Goal: Task Accomplishment & Management: Use online tool/utility

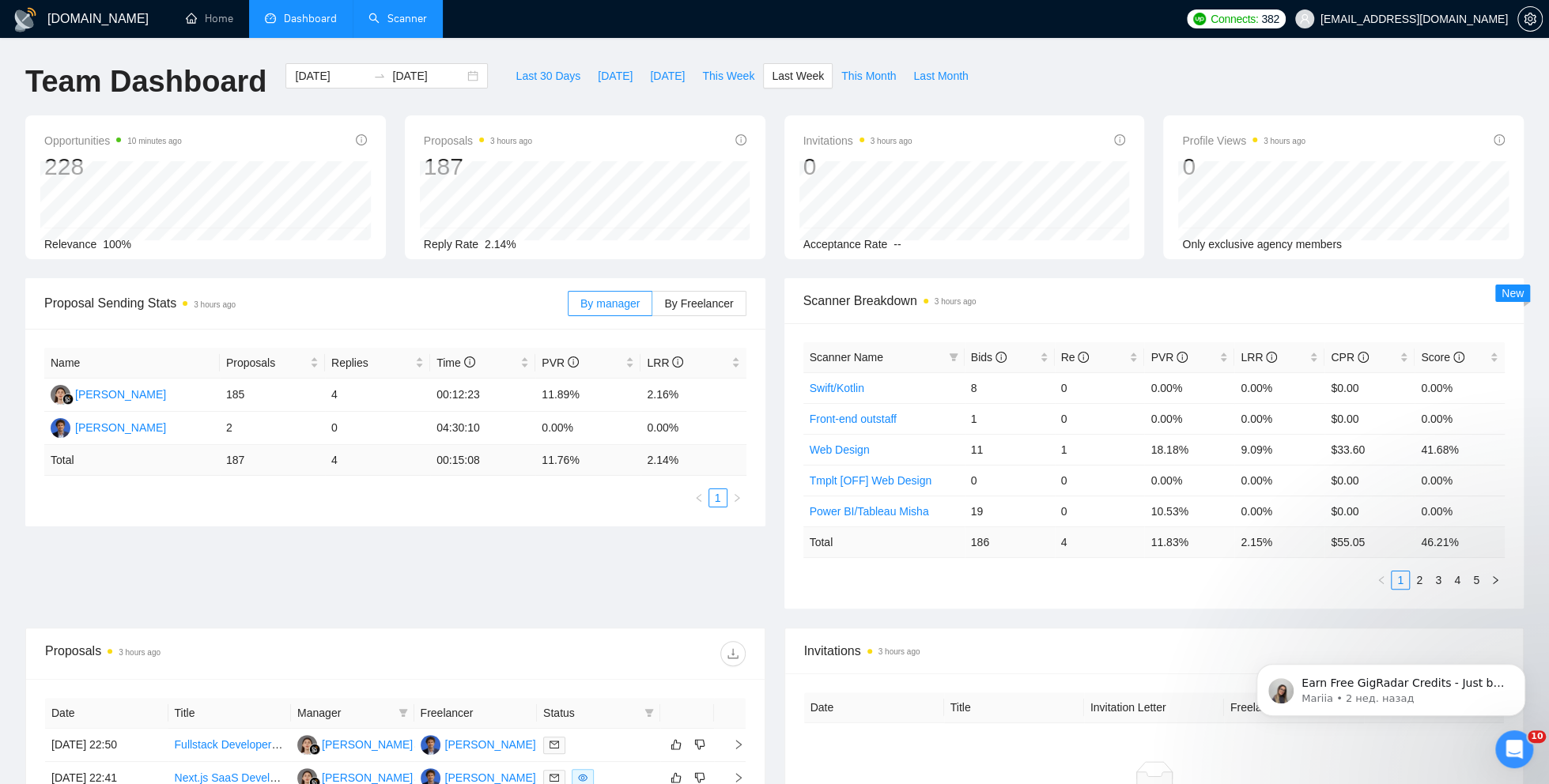
click at [404, 17] on link "Scanner" at bounding box center [397, 18] width 58 height 13
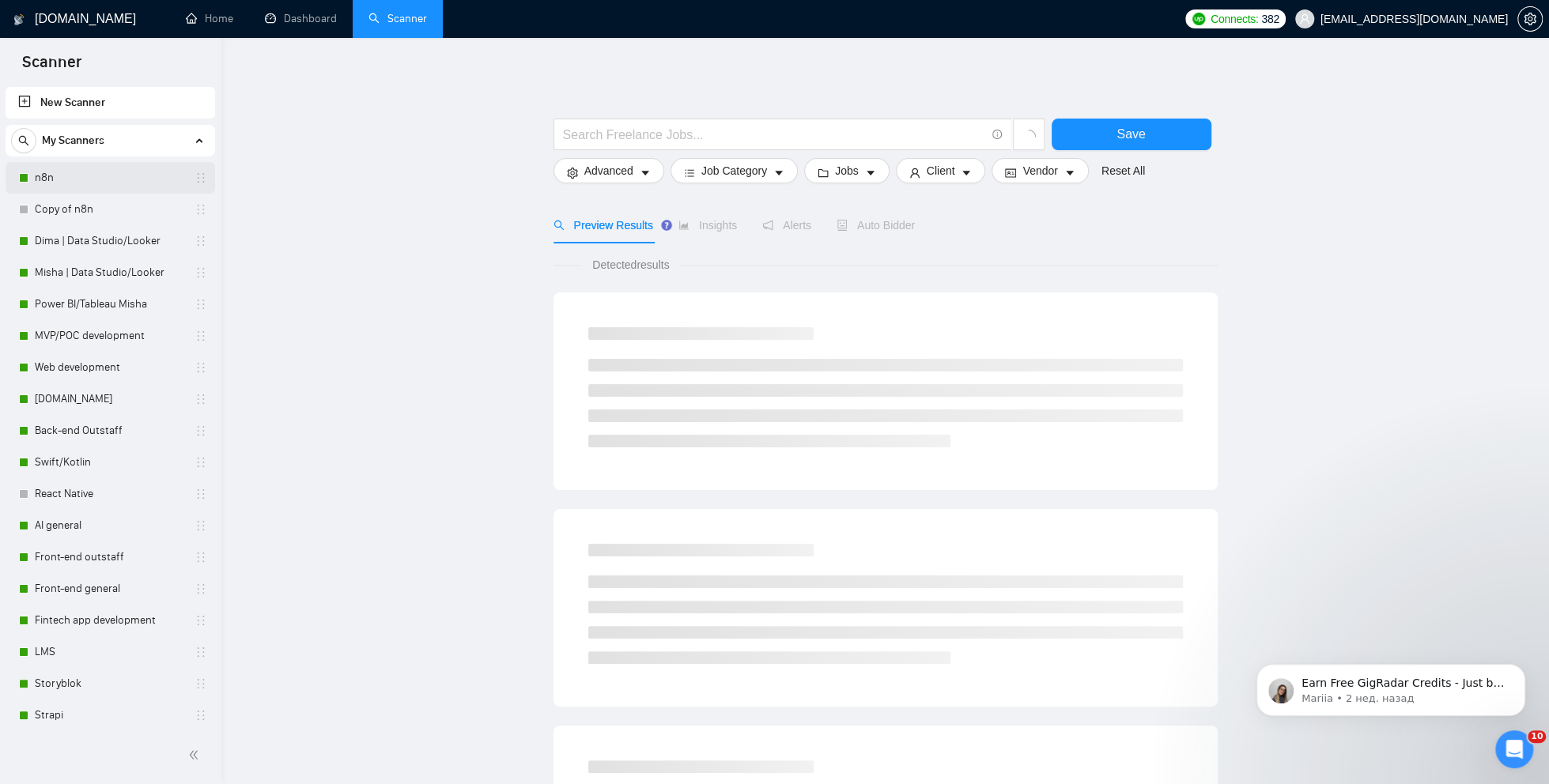
click at [93, 173] on link "n8n" at bounding box center [111, 177] width 151 height 31
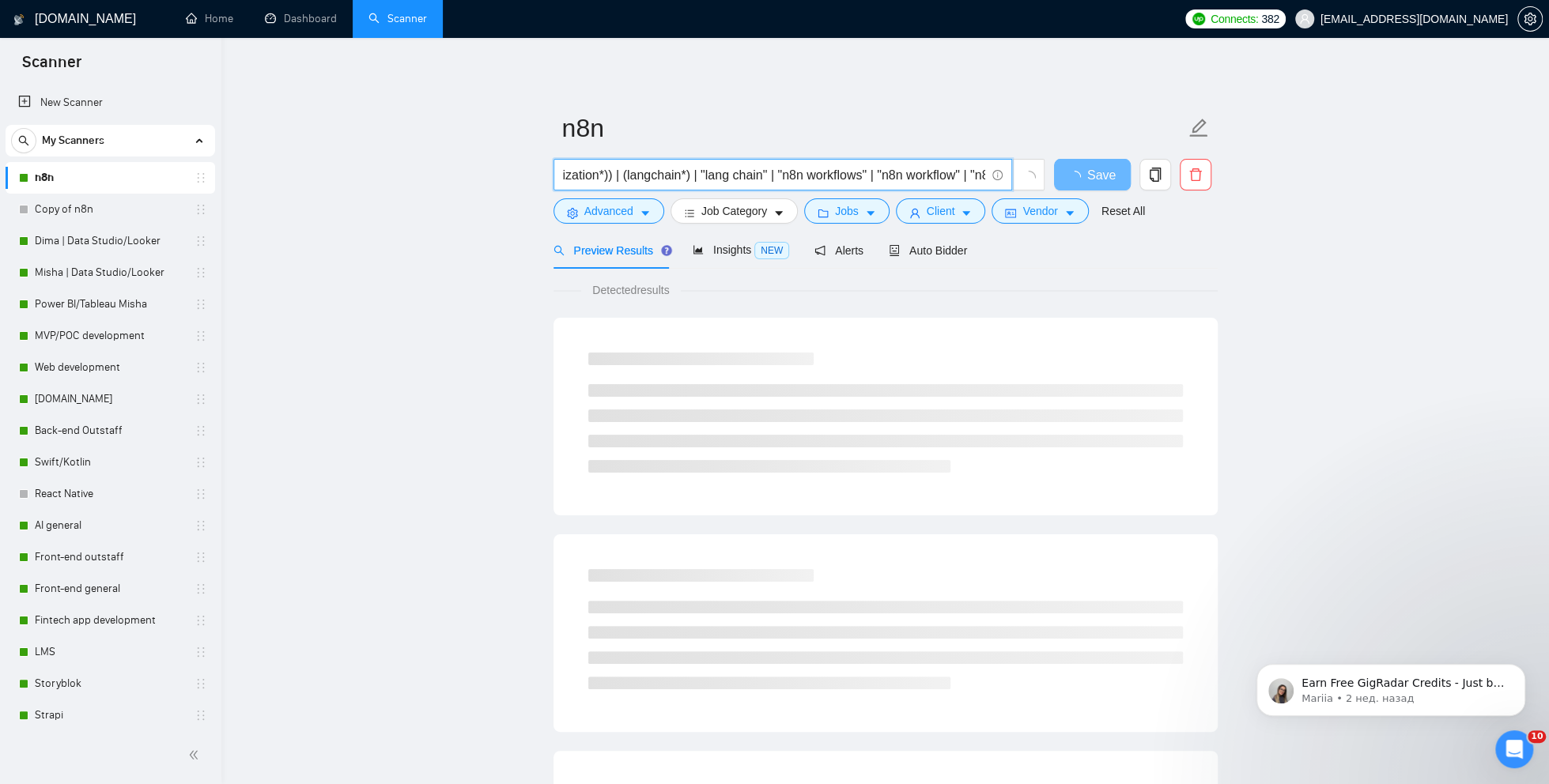
drag, startPoint x: 834, startPoint y: 174, endPoint x: 979, endPoint y: 174, distance: 145.0
click at [984, 174] on input "((n8n*) (workflow*) (automation*) (optimization*)) | (langchain*) | "lang chain…" at bounding box center [774, 174] width 422 height 20
click at [829, 176] on input "((n8n*) (workflow*) (automation*) (optimization*)) | (langchain*) | "lang chain…" at bounding box center [774, 174] width 422 height 20
drag, startPoint x: 897, startPoint y: 179, endPoint x: 971, endPoint y: 178, distance: 74.0
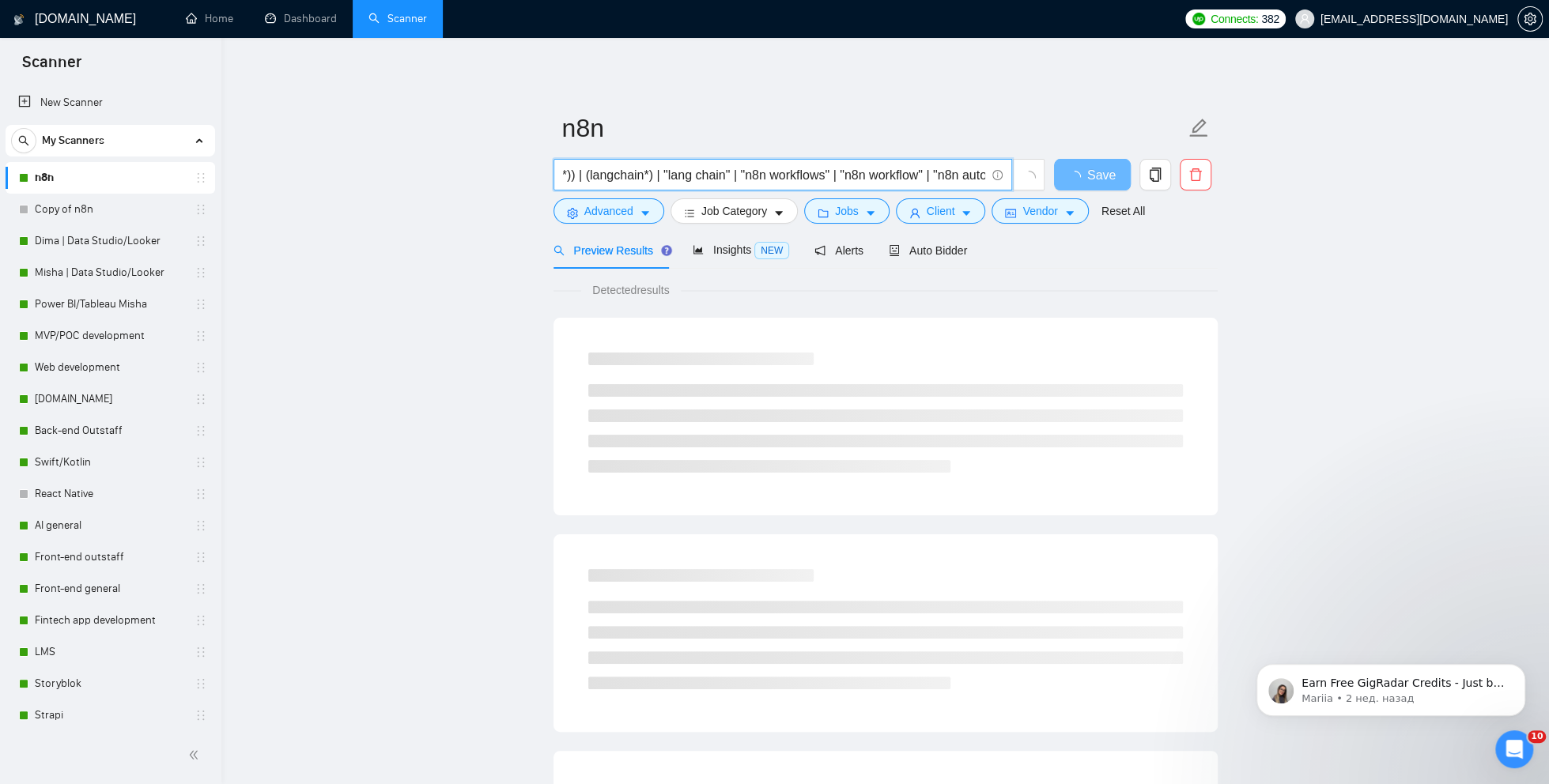
click at [971, 178] on input "((n8n*) (workflow*) (automation*) (optimization*)) | (langchain*) | "lang chain…" at bounding box center [774, 174] width 422 height 20
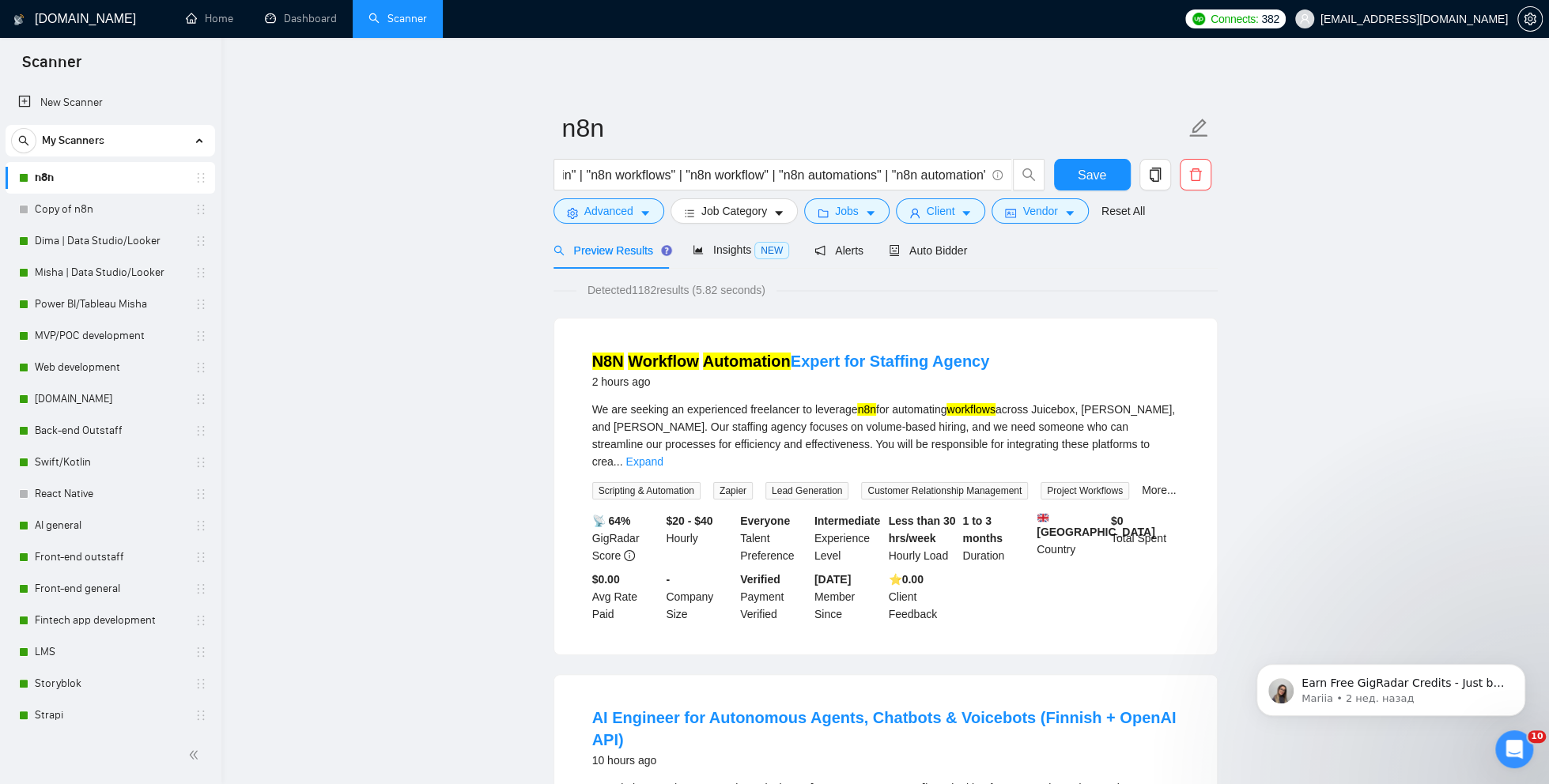
scroll to position [0, 0]
click at [737, 163] on span "((n8n*) (workflow*) (automation*) (optimization*)) | (langchain*) | "lang chain…" at bounding box center [782, 174] width 458 height 31
click at [751, 178] on input "((n8n*) (workflow*) (automation*) (optimization*)) | (langchain*) | "lang chain…" at bounding box center [774, 174] width 422 height 20
drag, startPoint x: 958, startPoint y: 171, endPoint x: 987, endPoint y: 172, distance: 29.0
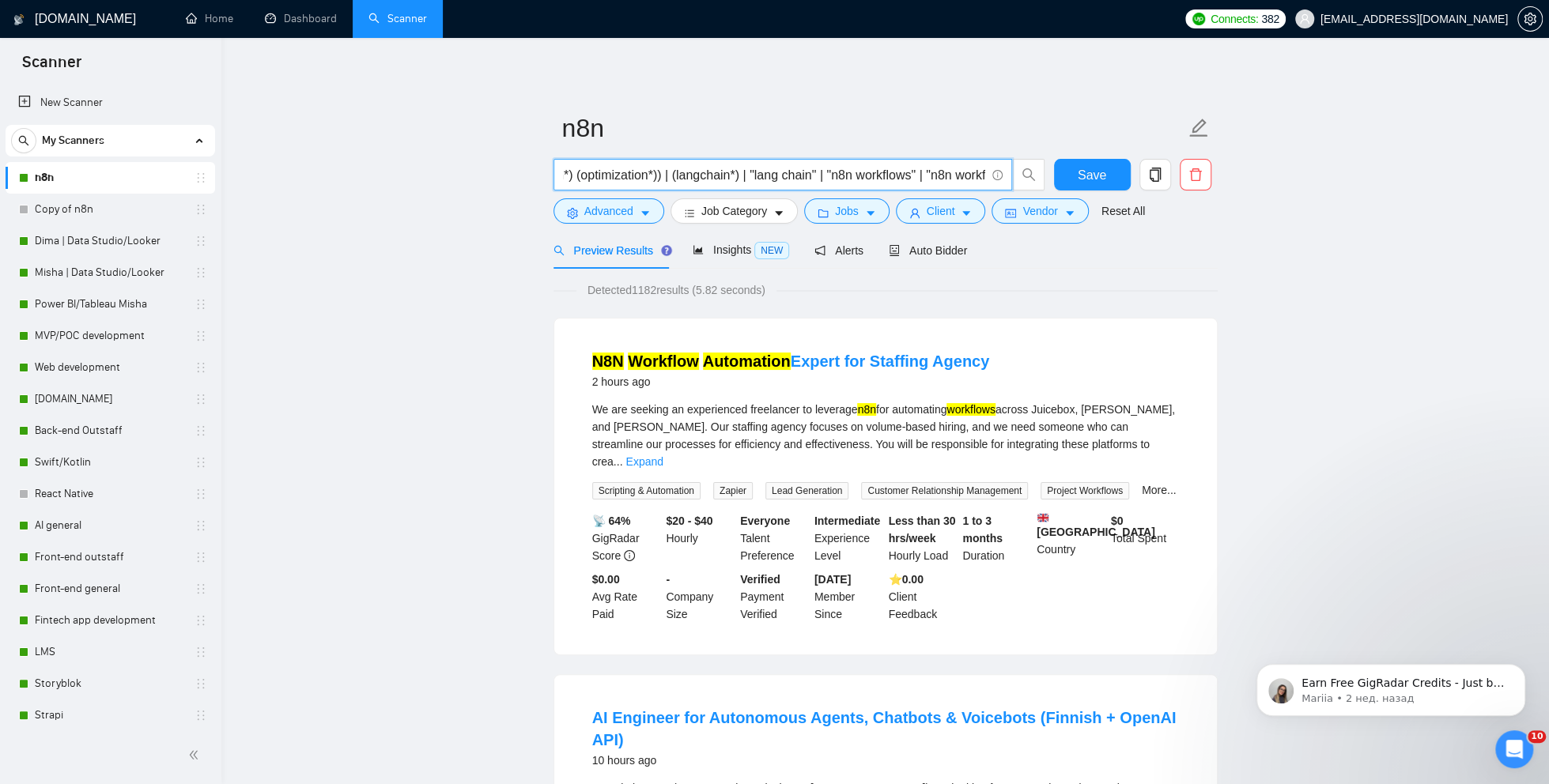
click at [988, 173] on span "((n8n*) (workflow*) (automation*) (optimization*)) | (langchain*) | "lang chain…" at bounding box center [782, 174] width 458 height 31
drag, startPoint x: 587, startPoint y: 174, endPoint x: 565, endPoint y: 174, distance: 22.0
click at [565, 174] on input "((n8n*) (workflow*) (automation*) (optimization*)) | (langchain*) | "lang chain…" at bounding box center [774, 174] width 422 height 20
click at [660, 179] on input "((n8n*) (workflow*) (automation*) (optimization*)) | (langchain*) | "lang chain…" at bounding box center [774, 174] width 422 height 20
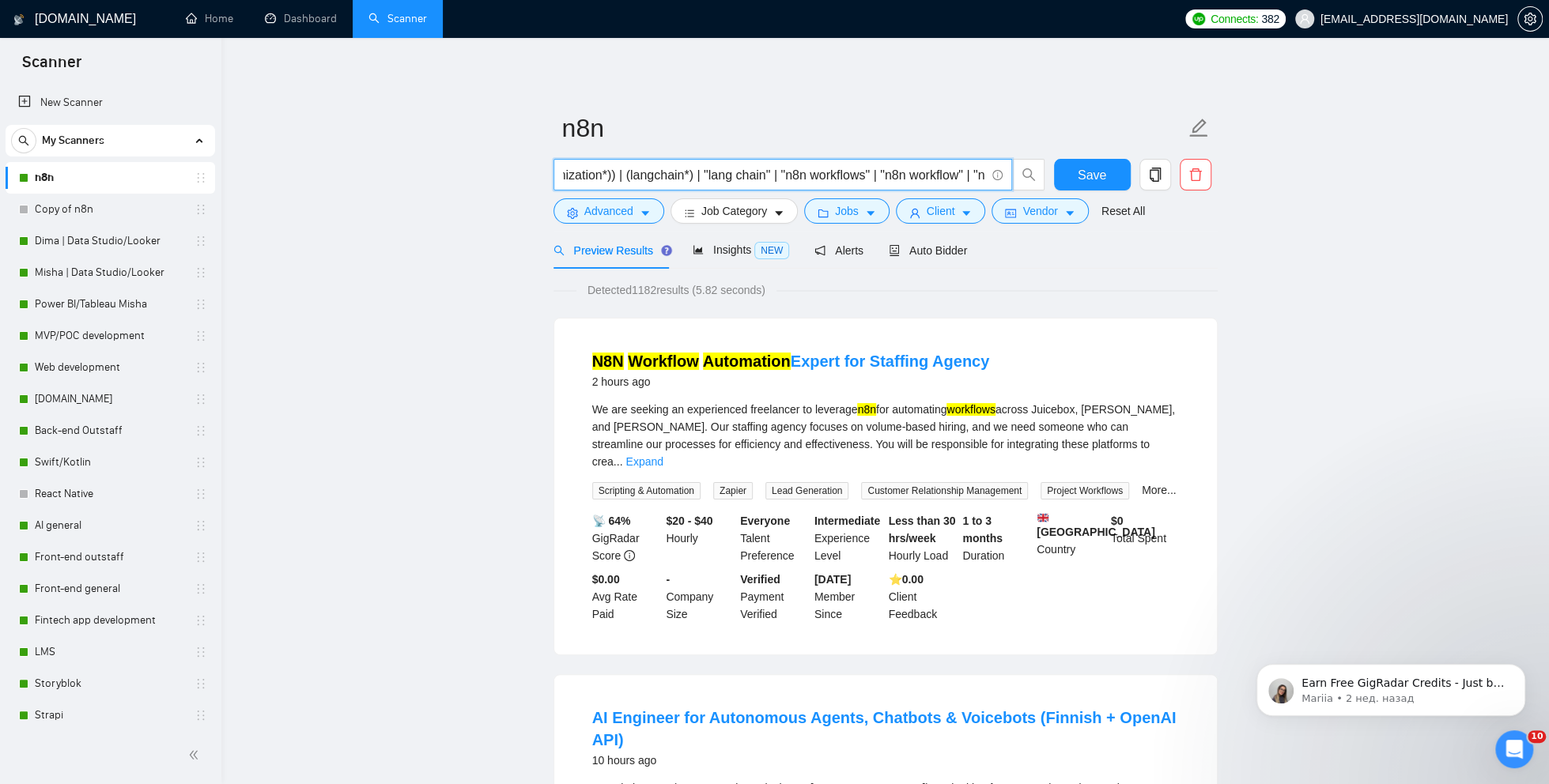
drag, startPoint x: 893, startPoint y: 171, endPoint x: 984, endPoint y: 177, distance: 91.2
click at [985, 178] on span "((n8n*) (workflow*) (automation*) (optimization*)) | (langchain*) | "lang chain…" at bounding box center [782, 174] width 458 height 31
click at [915, 174] on input "((n8n*) (workflow*) (automation*) (optimization*)) | (langchain*) | "lang chain…" at bounding box center [774, 174] width 422 height 20
drag, startPoint x: 926, startPoint y: 175, endPoint x: 996, endPoint y: 174, distance: 70.0
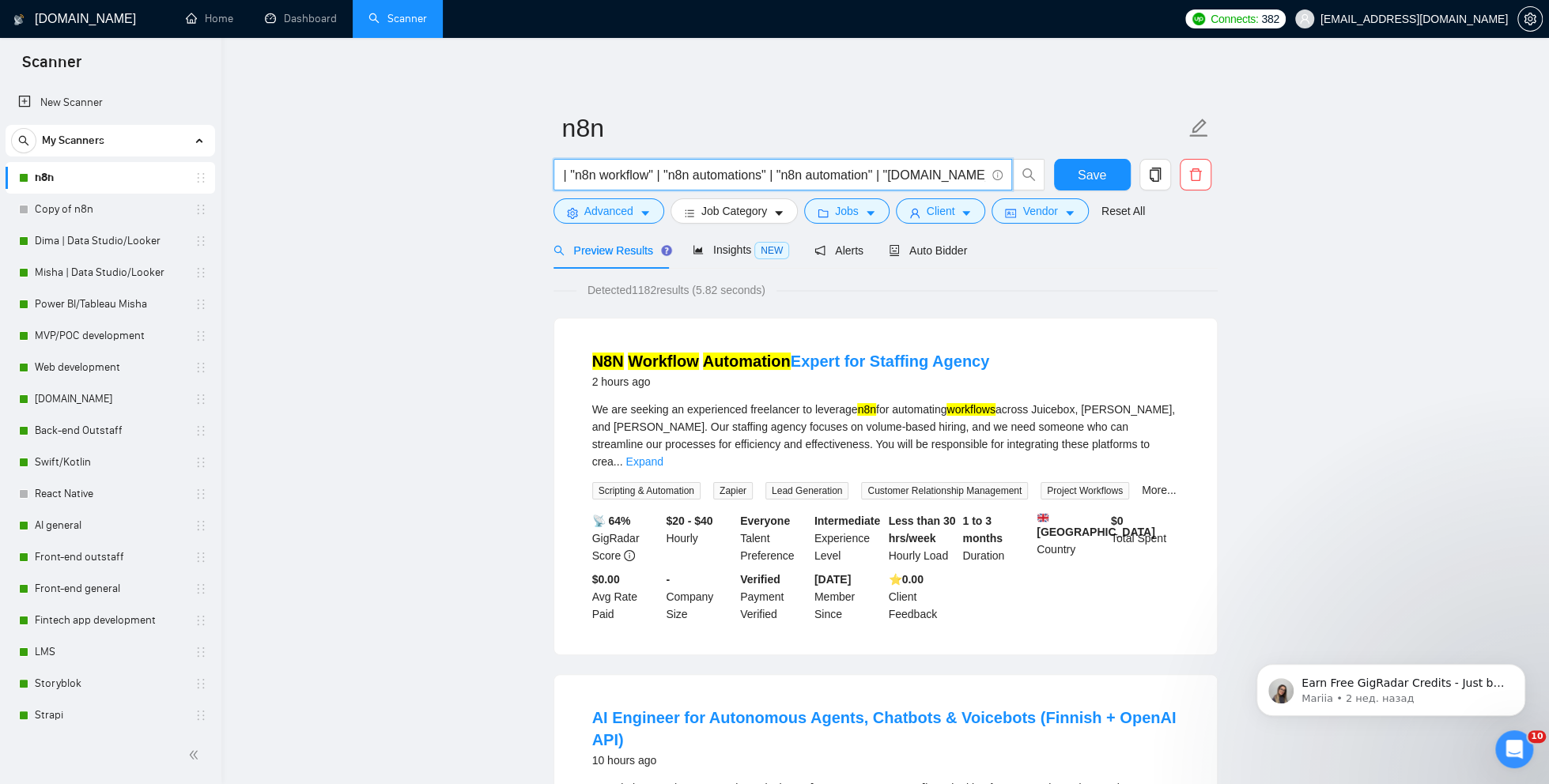
click at [996, 174] on span "((n8n*) (workflow*) (automation*) (optimization*)) | (langchain*) | "lang chain…" at bounding box center [782, 174] width 458 height 31
click at [910, 176] on input "((n8n*) (workflow*) (automation*) (optimization*)) | (langchain*) | "lang chain…" at bounding box center [774, 174] width 422 height 20
drag, startPoint x: 947, startPoint y: 179, endPoint x: 1039, endPoint y: 179, distance: 92.0
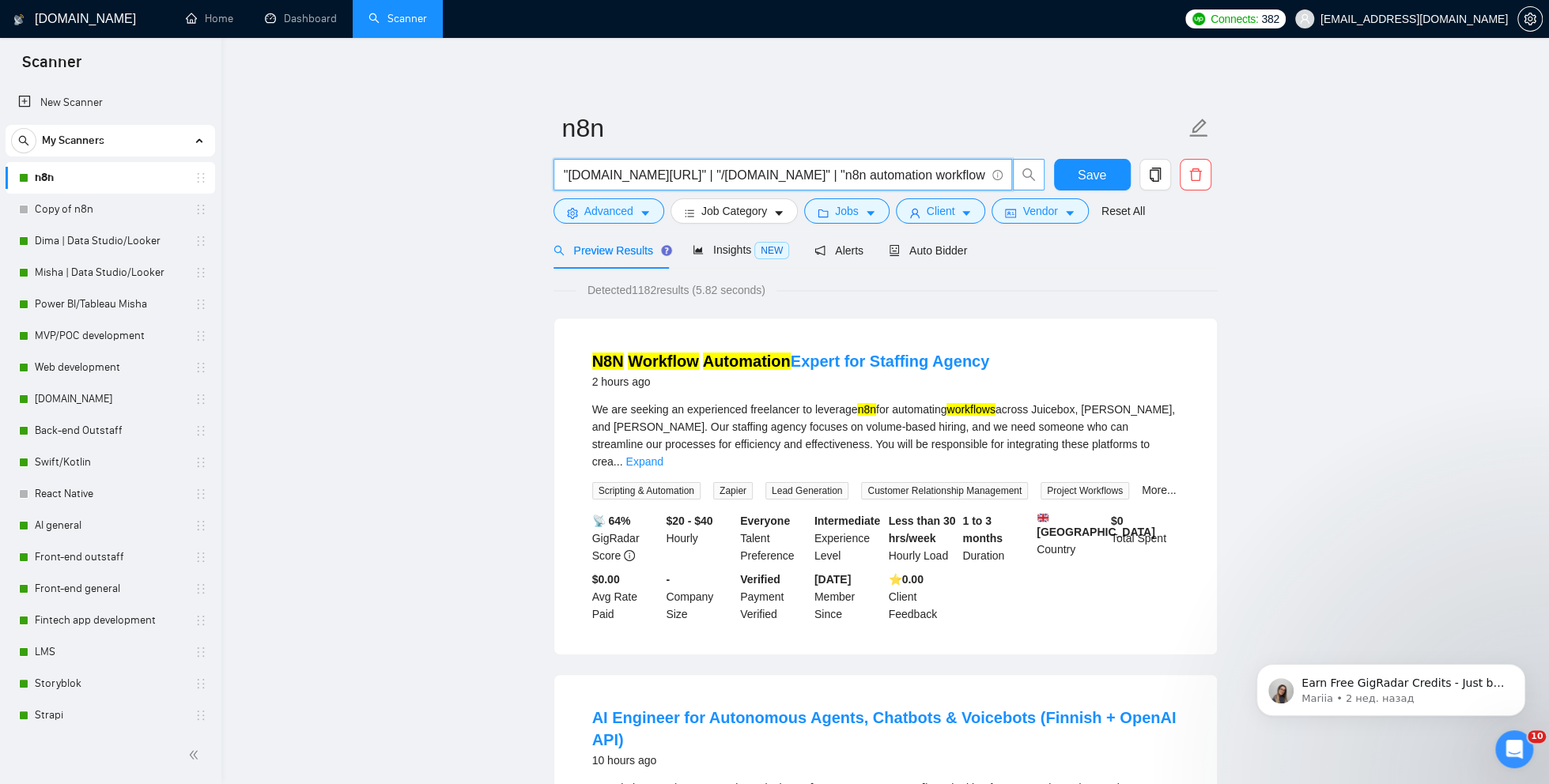
click at [1039, 179] on span "((n8n*) (workflow*) (automation*) (optimization*)) | (langchain*) | "lang chain…" at bounding box center [799, 174] width 492 height 31
click at [837, 174] on input "((n8n*) (workflow*) (automation*) (optimization*)) | (langchain*) | "lang chain…" at bounding box center [774, 174] width 422 height 20
click at [616, 222] on button "Advanced" at bounding box center [609, 211] width 111 height 26
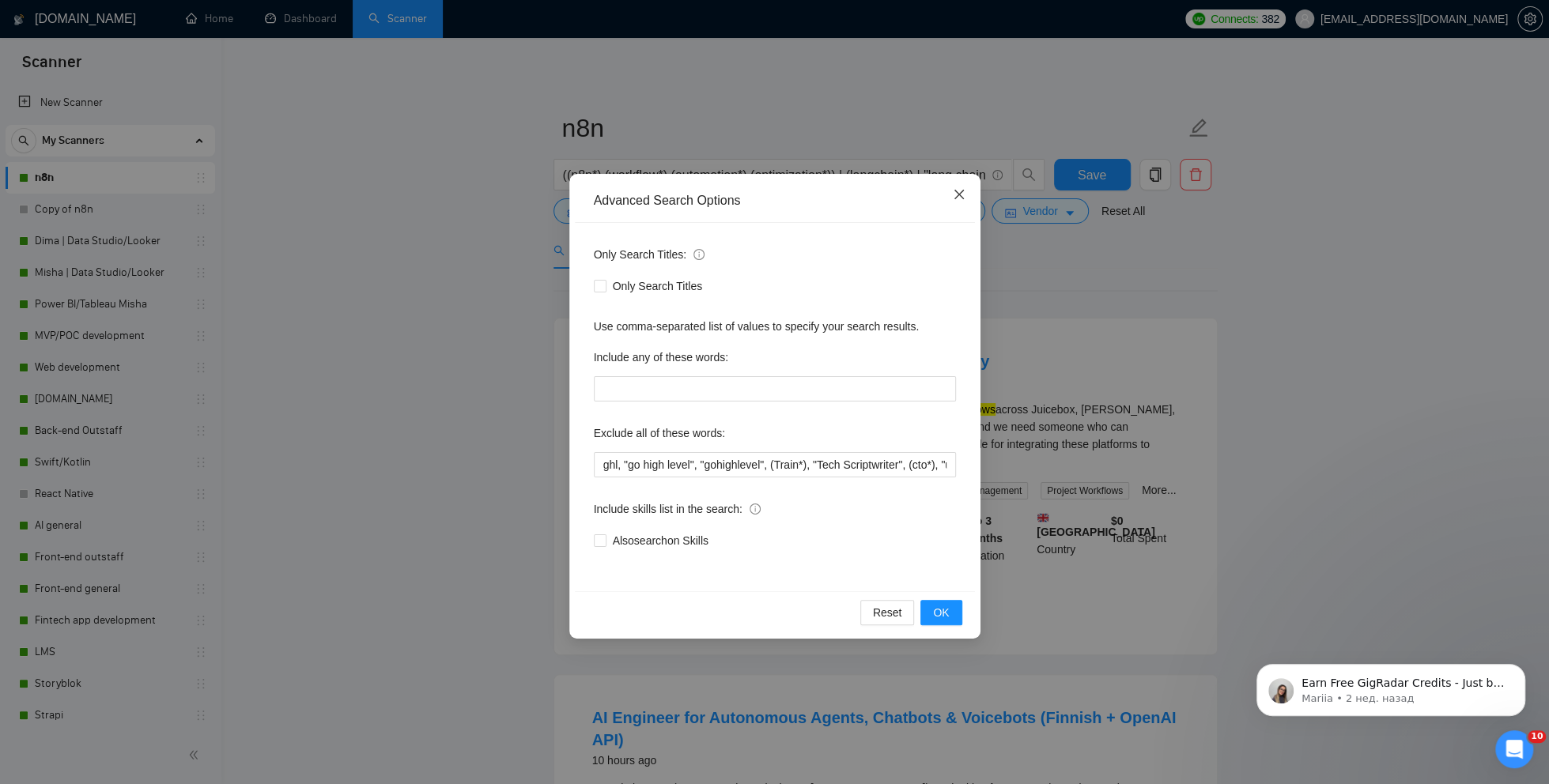
click at [955, 191] on icon "close" at bounding box center [958, 194] width 10 height 10
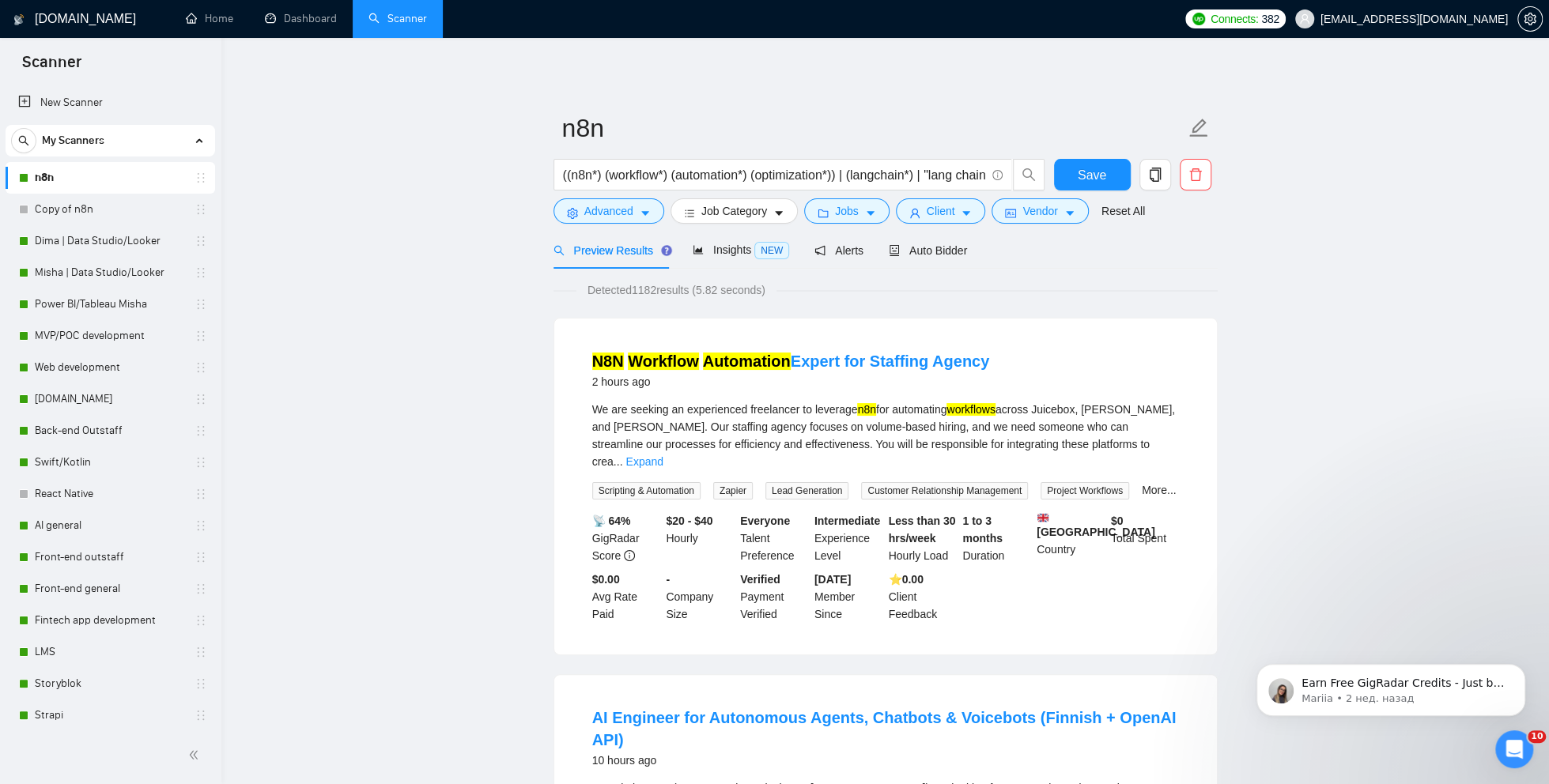
click at [60, 346] on link "MVP/POC development" at bounding box center [111, 335] width 151 height 31
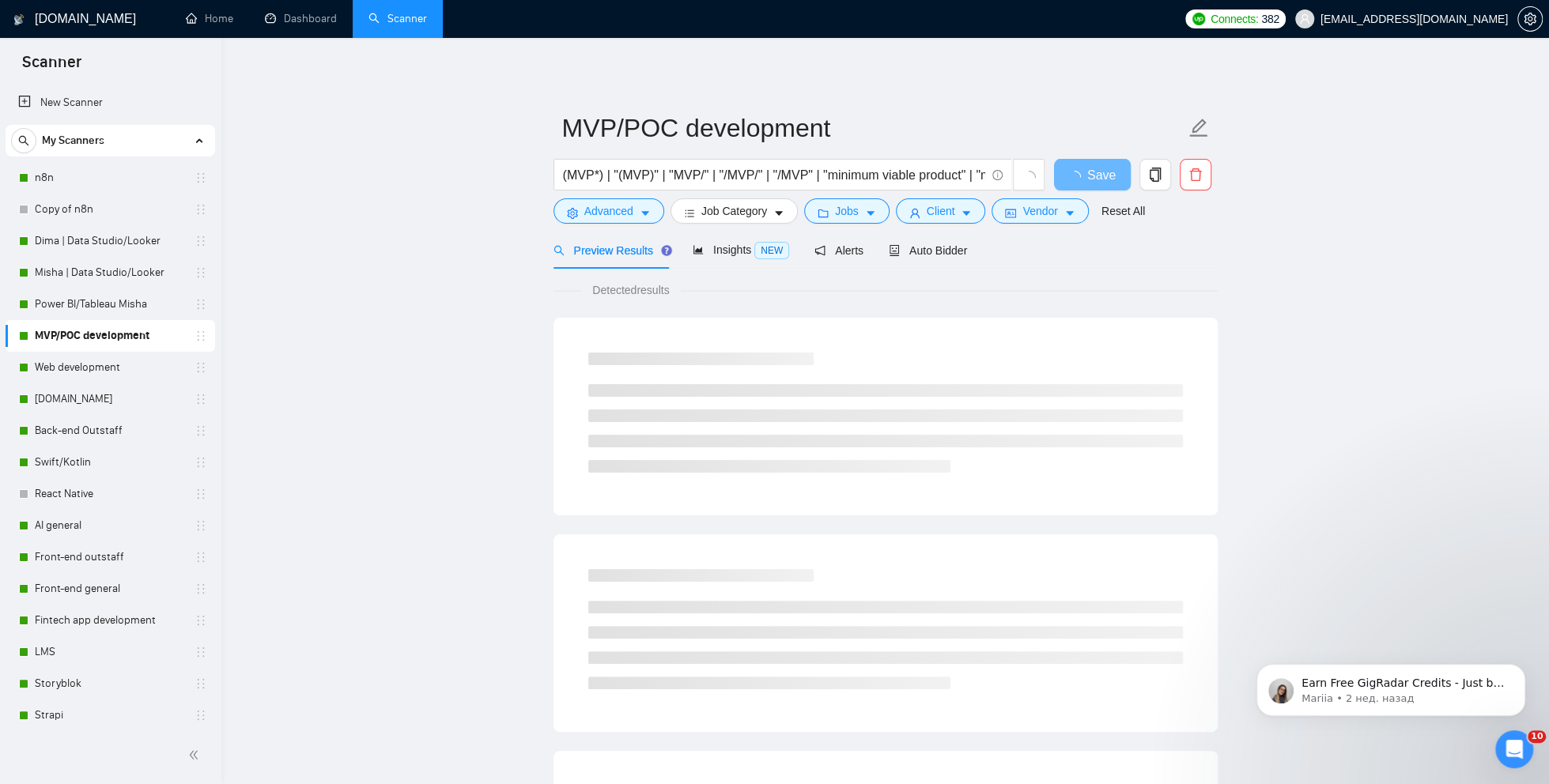
click at [393, 329] on main "MVP/POC development (MVP*) | "(MVP)" | "MVP/" | "/MVP/" | "/MVP" | "minimum via…" at bounding box center [885, 722] width 1277 height 1318
click at [409, 259] on main "MVP/POC development (MVP*) | "(MVP)" | "MVP/" | "/MVP/" | "/MVP" | "minimum via…" at bounding box center [885, 722] width 1277 height 1318
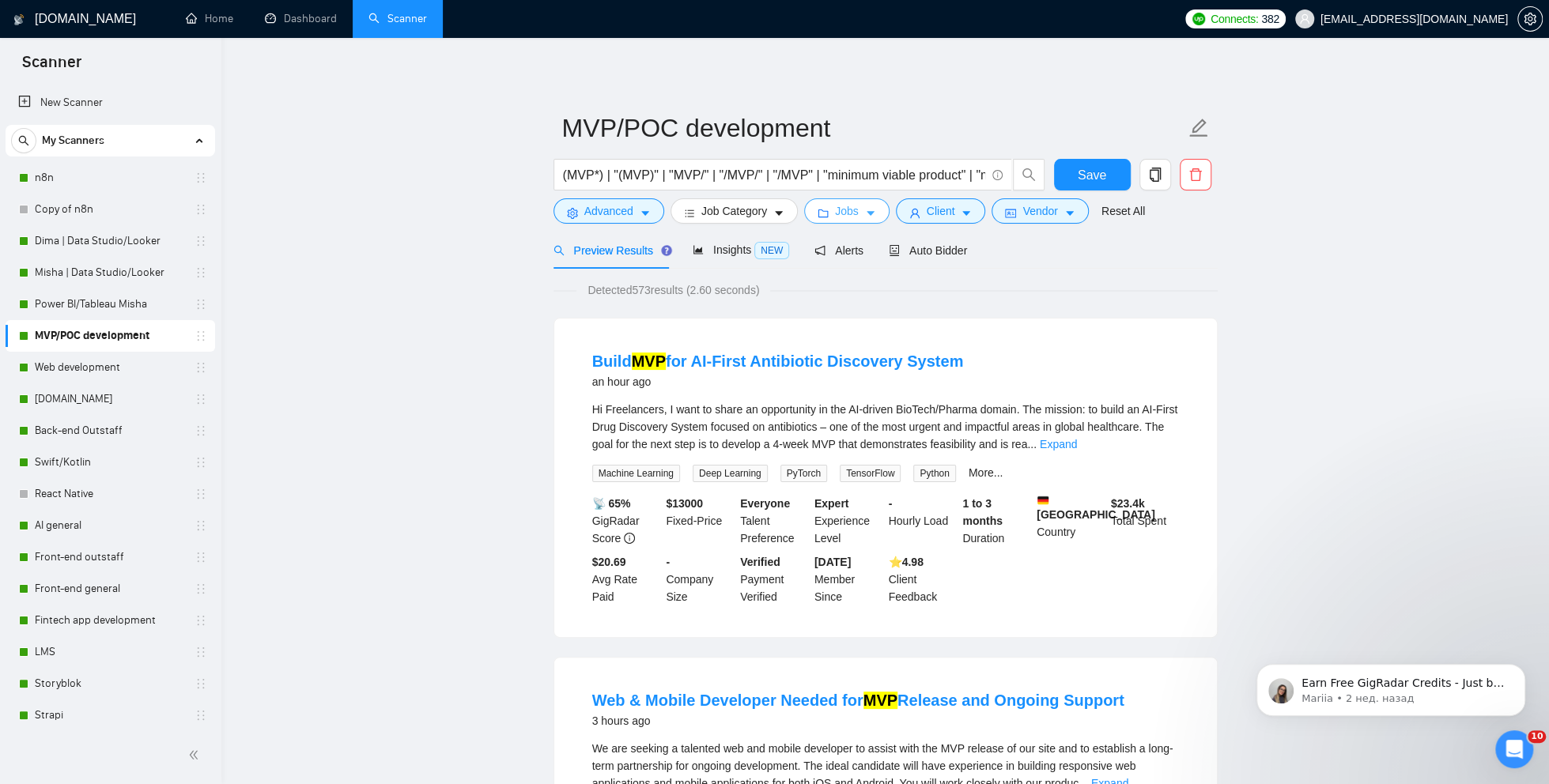
click at [844, 216] on span "Jobs" at bounding box center [846, 211] width 24 height 17
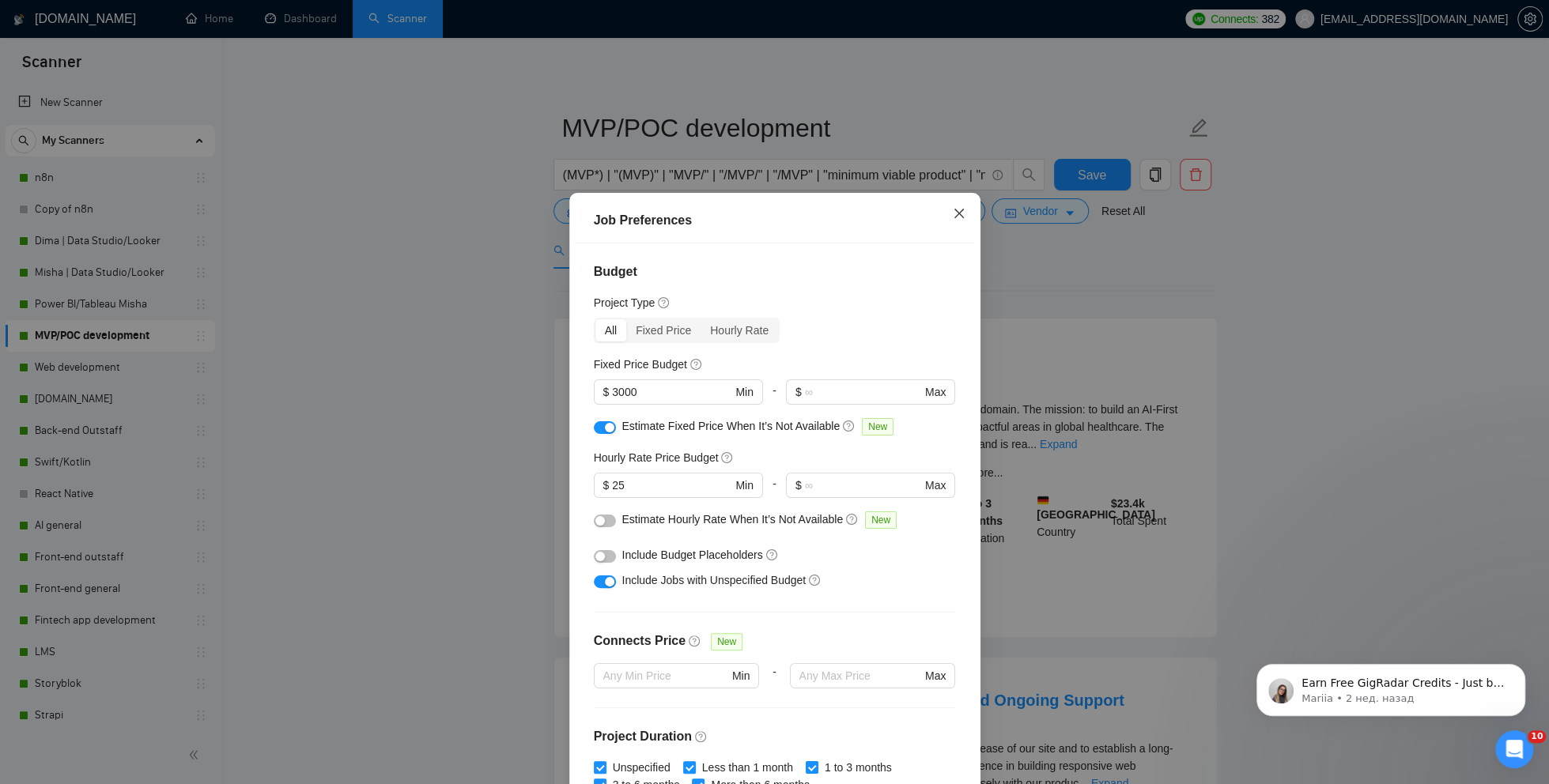
click at [957, 212] on icon "close" at bounding box center [958, 213] width 10 height 10
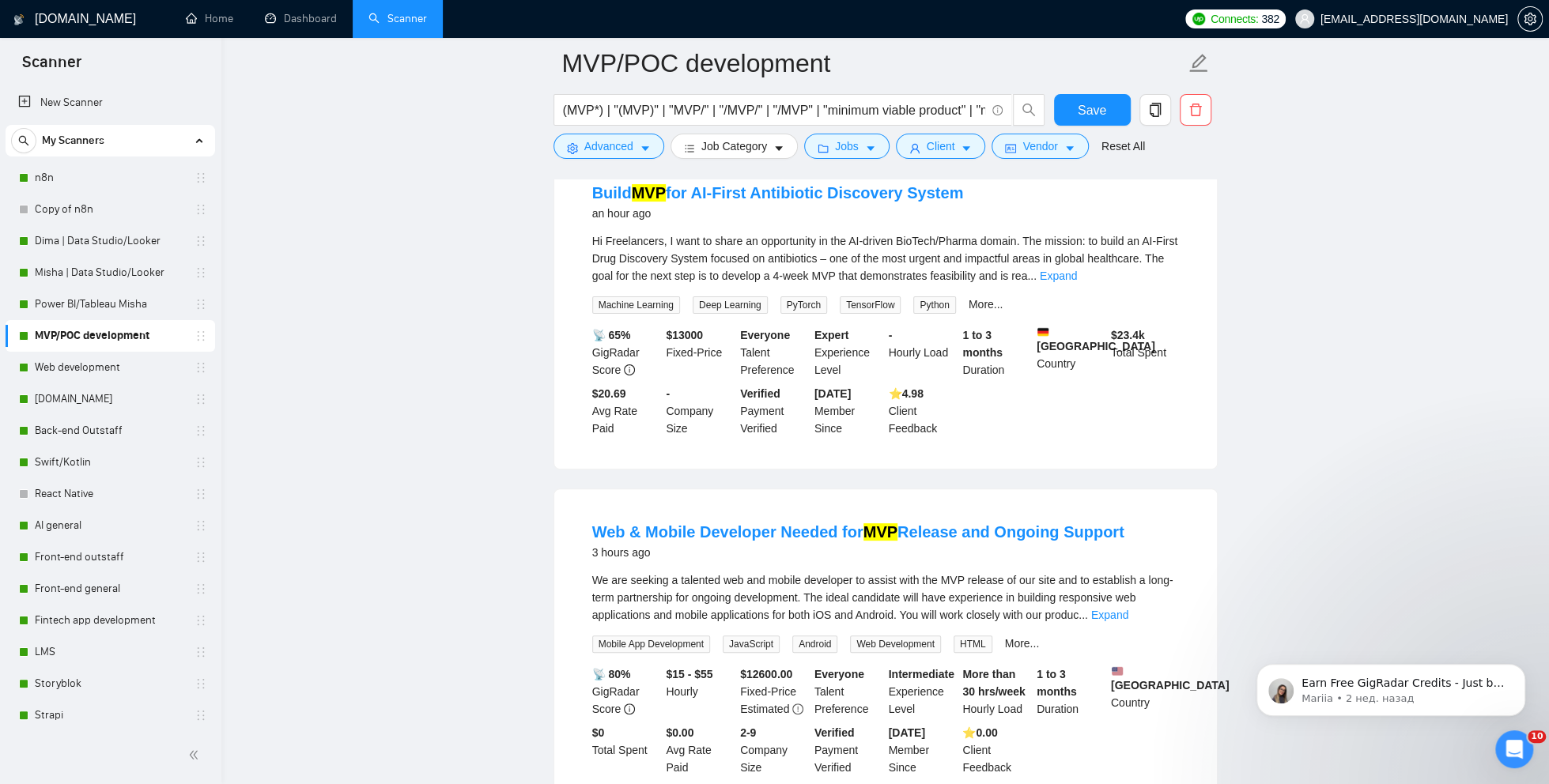
scroll to position [179, 0]
click at [89, 361] on link "Web development" at bounding box center [111, 367] width 151 height 31
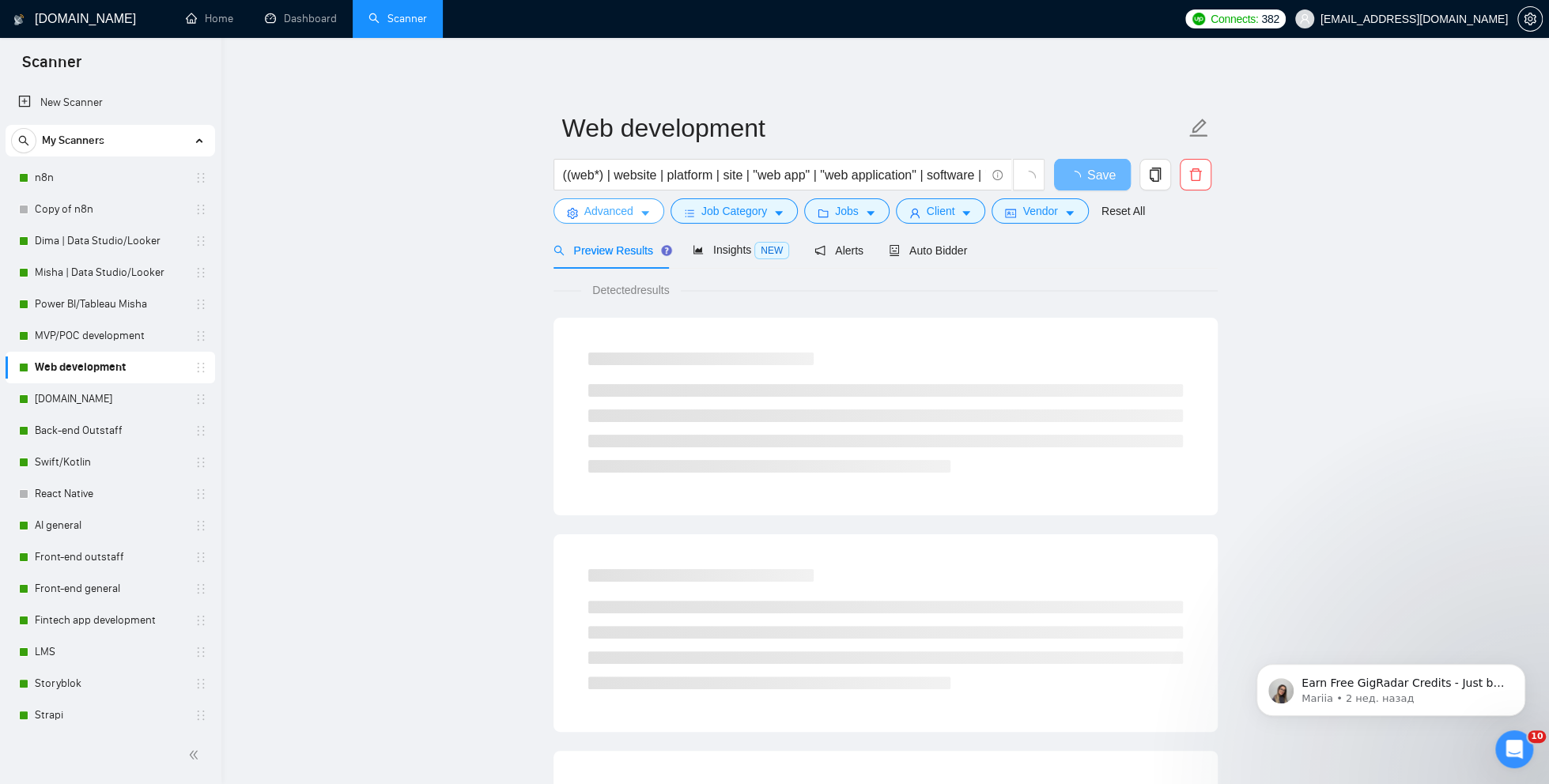
click at [594, 211] on span "Advanced" at bounding box center [608, 211] width 49 height 17
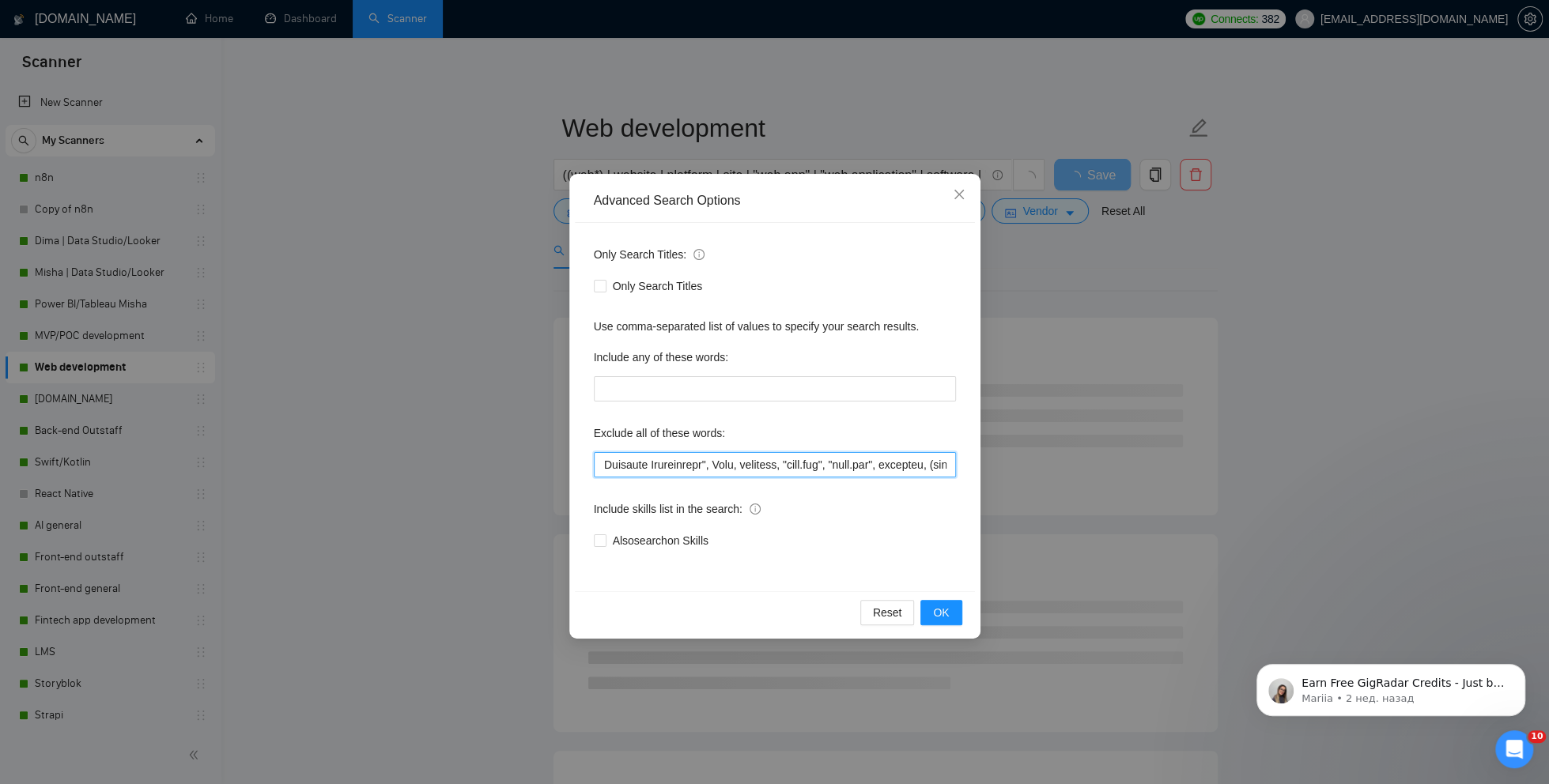
drag, startPoint x: 840, startPoint y: 464, endPoint x: 1007, endPoint y: 464, distance: 167.0
click at [1008, 466] on div "Advanced Search Options Only Search Titles: Only Search Titles Use comma-separa…" at bounding box center [774, 392] width 1549 height 784
click at [795, 465] on input "text" at bounding box center [774, 465] width 362 height 26
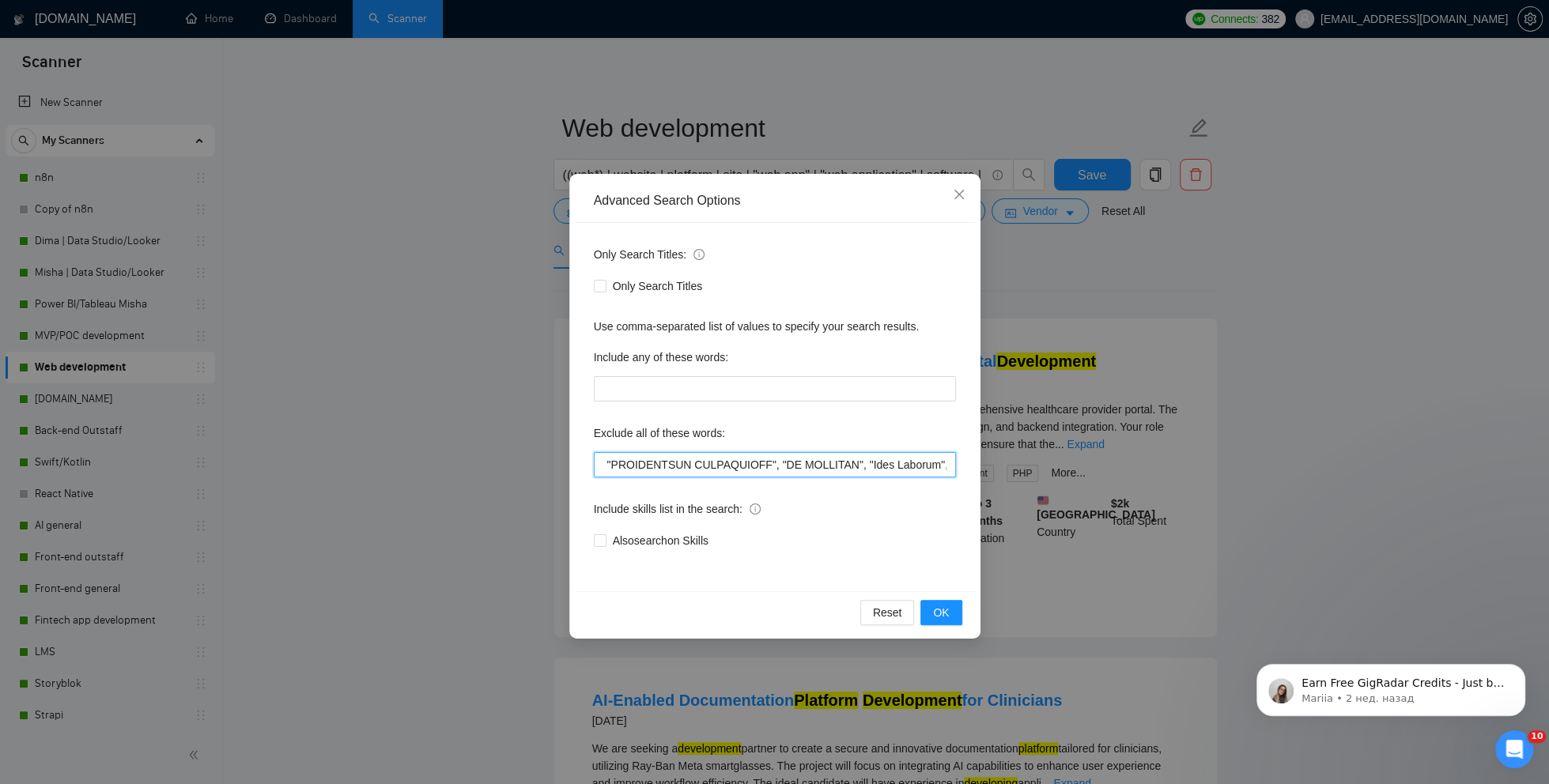
drag, startPoint x: 858, startPoint y: 458, endPoint x: 977, endPoint y: 456, distance: 119.0
click at [977, 456] on div "Advanced Search Options Only Search Titles: Only Search Titles Use comma-separa…" at bounding box center [775, 407] width 412 height 465
click at [861, 453] on input "text" at bounding box center [774, 465] width 362 height 26
drag, startPoint x: 893, startPoint y: 467, endPoint x: 1004, endPoint y: 468, distance: 111.0
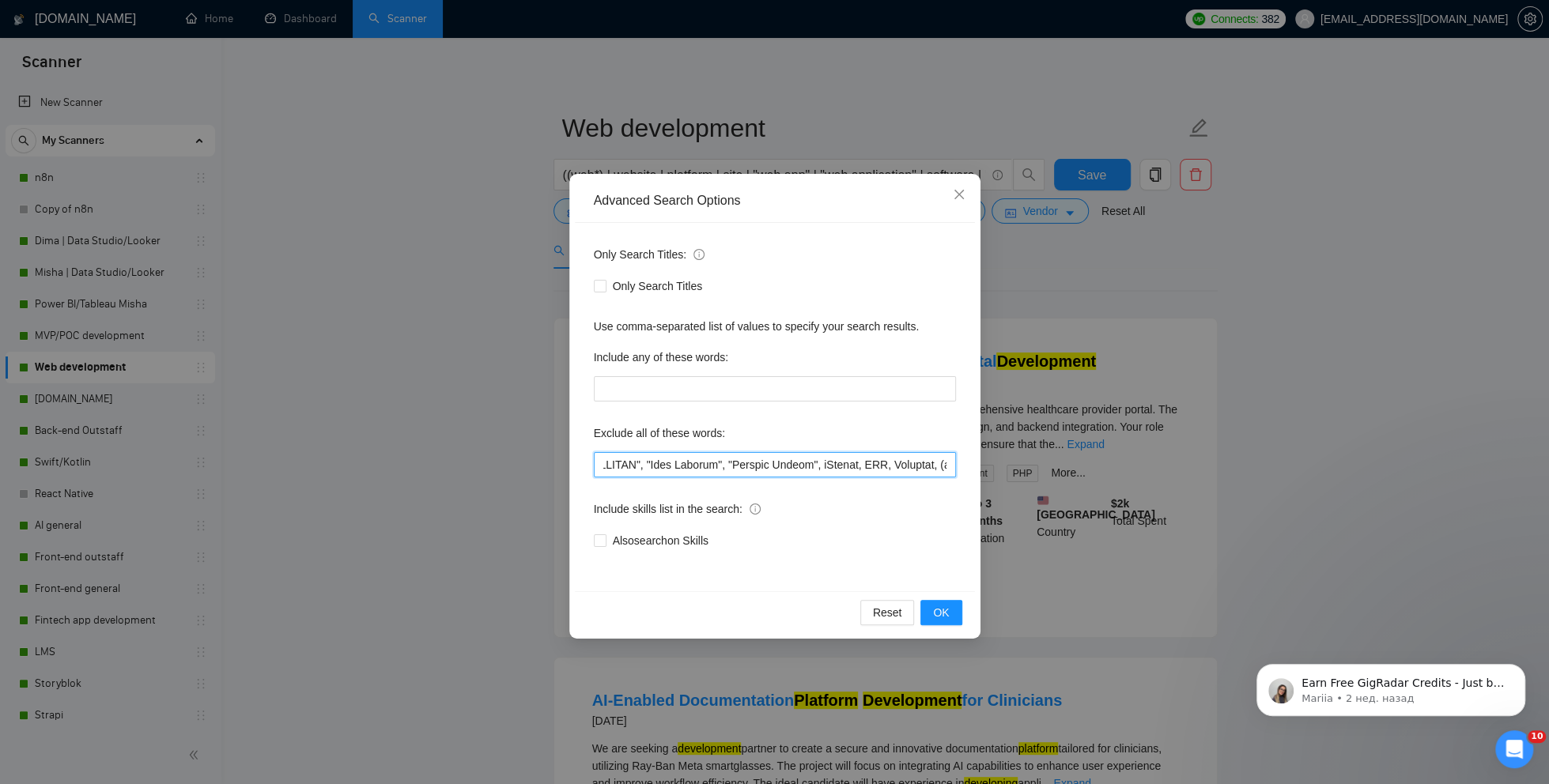
click at [1006, 468] on div "Advanced Search Options Only Search Titles: Only Search Titles Use comma-separa…" at bounding box center [774, 392] width 1549 height 784
click at [931, 467] on input "text" at bounding box center [774, 465] width 362 height 26
click at [1050, 357] on div "Advanced Search Options Only Search Titles: Only Search Titles Use comma-separa…" at bounding box center [774, 392] width 1549 height 784
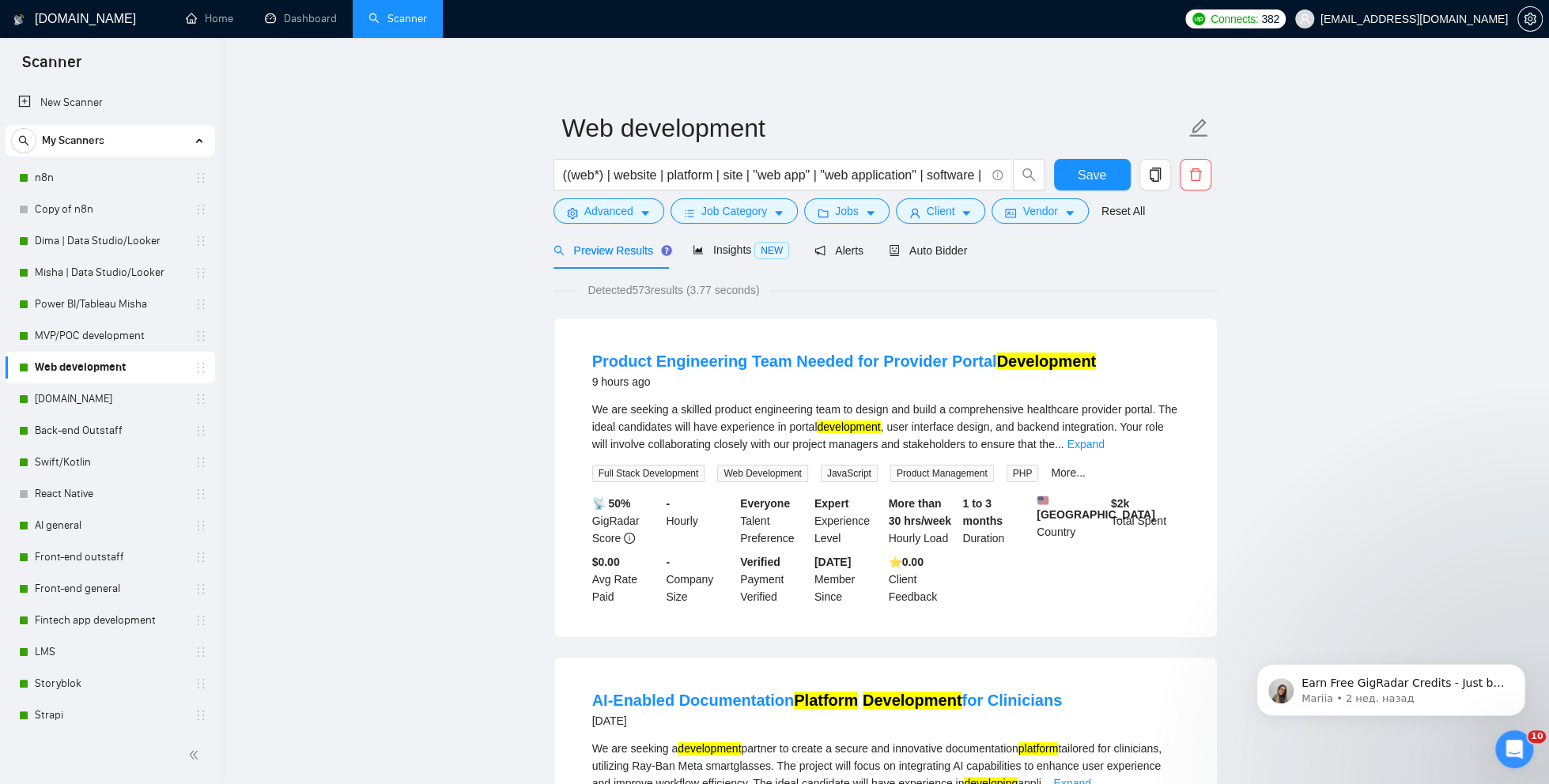
click at [910, 289] on div "Detected 573 results (3.77 seconds)" at bounding box center [885, 290] width 664 height 17
